Goal: Transaction & Acquisition: Book appointment/travel/reservation

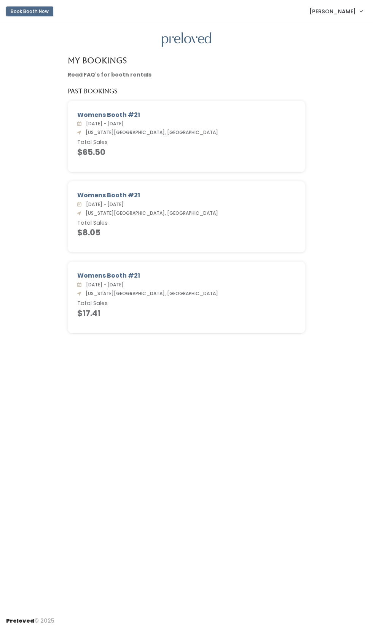
click at [35, 14] on button "Book Booth Now" at bounding box center [29, 11] width 47 height 10
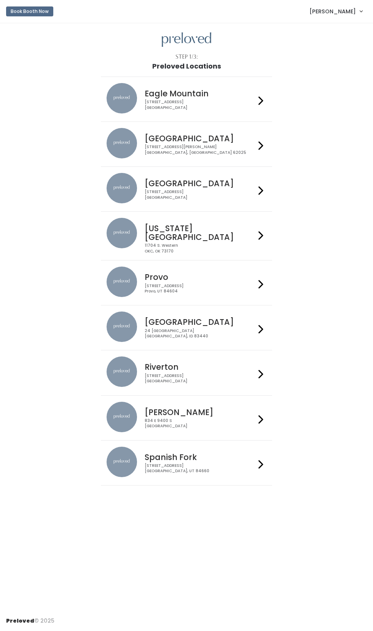
click at [201, 243] on div "11704 S. Western OKC, OK 73170" at bounding box center [200, 248] width 111 height 11
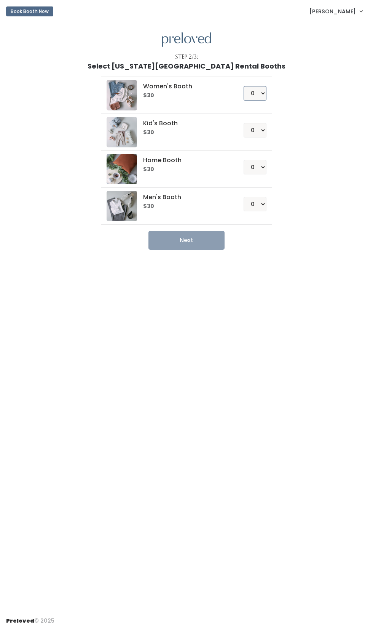
click at [256, 92] on select "0 1 2 3 4" at bounding box center [255, 93] width 23 height 14
select select "1"
click at [255, 130] on select "0 1 2 3 4" at bounding box center [255, 130] width 23 height 14
click at [265, 165] on select "0 1 2 3 4" at bounding box center [255, 167] width 23 height 14
select select "1"
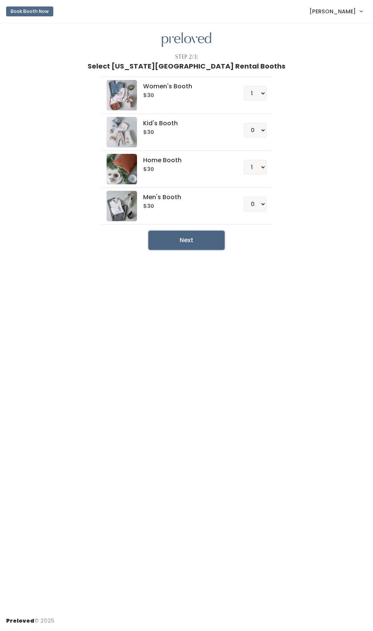
click at [187, 240] on button "Next" at bounding box center [187, 240] width 76 height 19
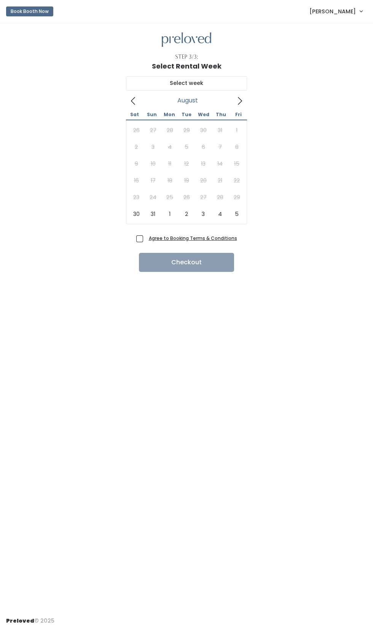
click at [240, 101] on icon at bounding box center [240, 101] width 8 height 8
type input "September 6 to September 12"
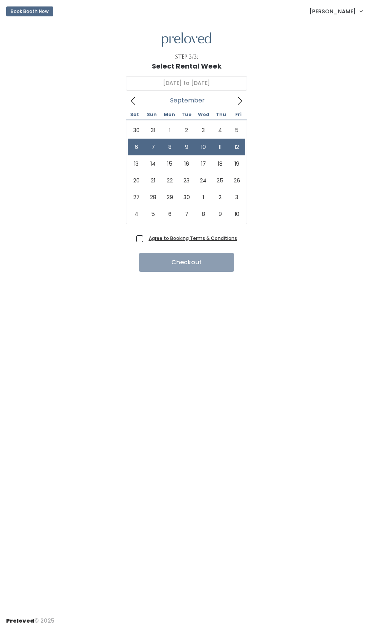
click at [154, 238] on u "Agree to Booking Terms & Conditions" at bounding box center [193, 238] width 88 height 6
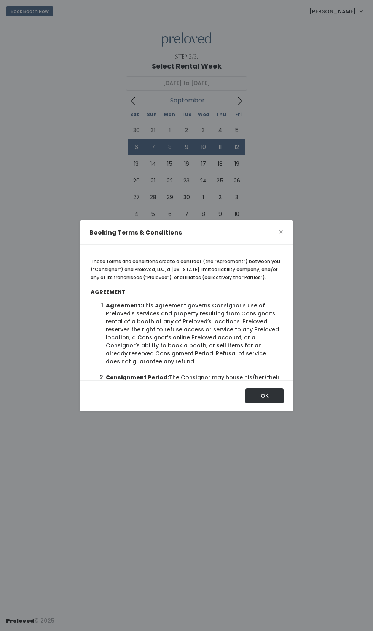
click at [263, 411] on div "OK" at bounding box center [186, 396] width 213 height 30
click at [271, 403] on button "OK" at bounding box center [265, 396] width 38 height 14
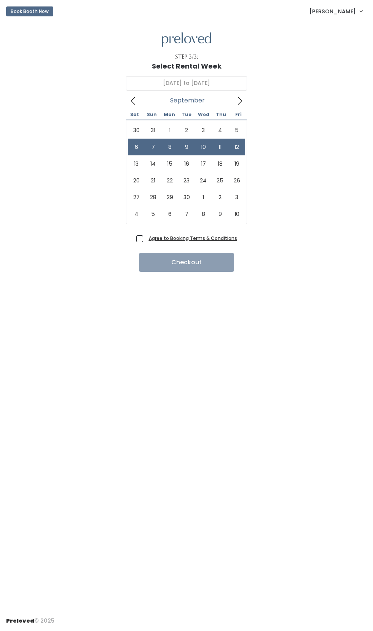
click at [146, 238] on span "Agree to Booking Terms & Conditions" at bounding box center [191, 238] width 91 height 8
click at [146, 238] on input "Agree to Booking Terms & Conditions" at bounding box center [148, 236] width 5 height 5
checkbox input "true"
click at [196, 263] on button "Checkout" at bounding box center [186, 262] width 95 height 19
